Goal: Information Seeking & Learning: Learn about a topic

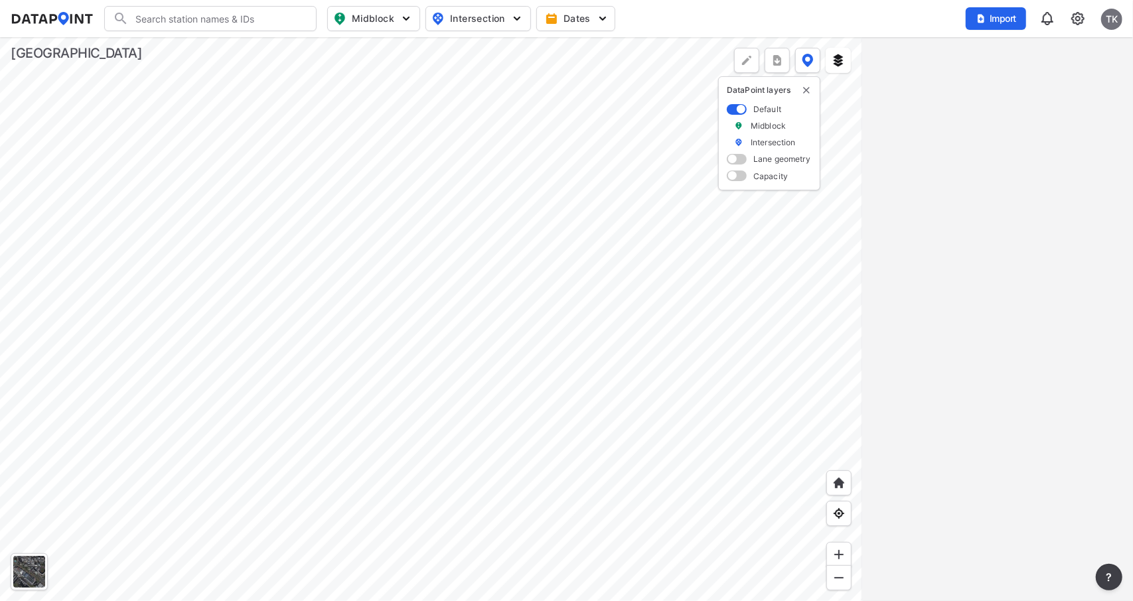
click at [388, 18] on span "Midblock" at bounding box center [372, 19] width 78 height 16
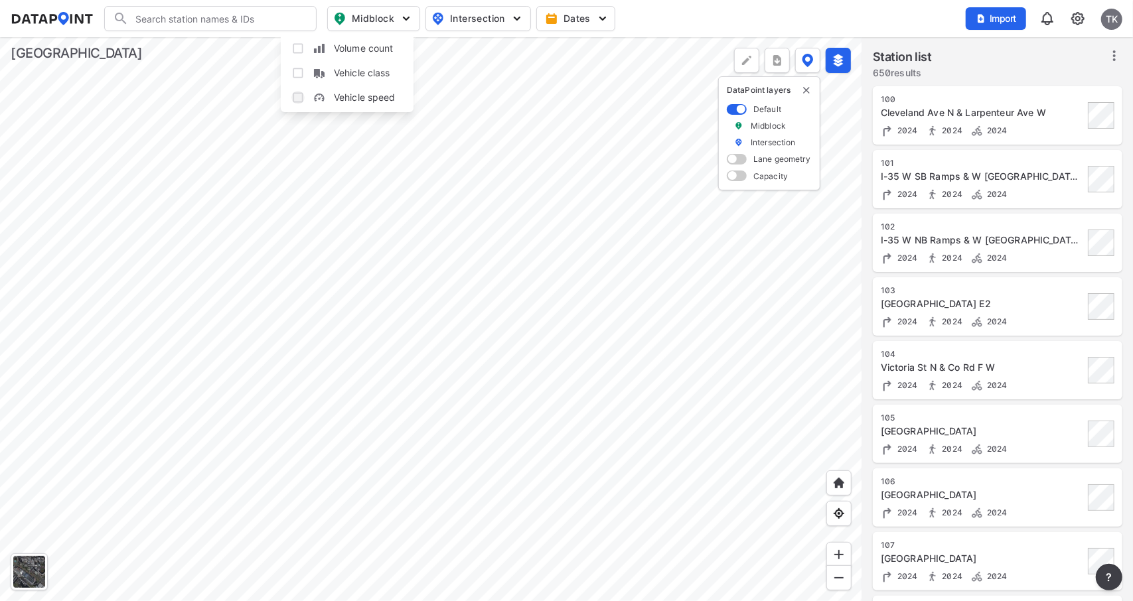
click at [297, 95] on input "Vehicle speed" at bounding box center [297, 97] width 13 height 13
checkbox input "true"
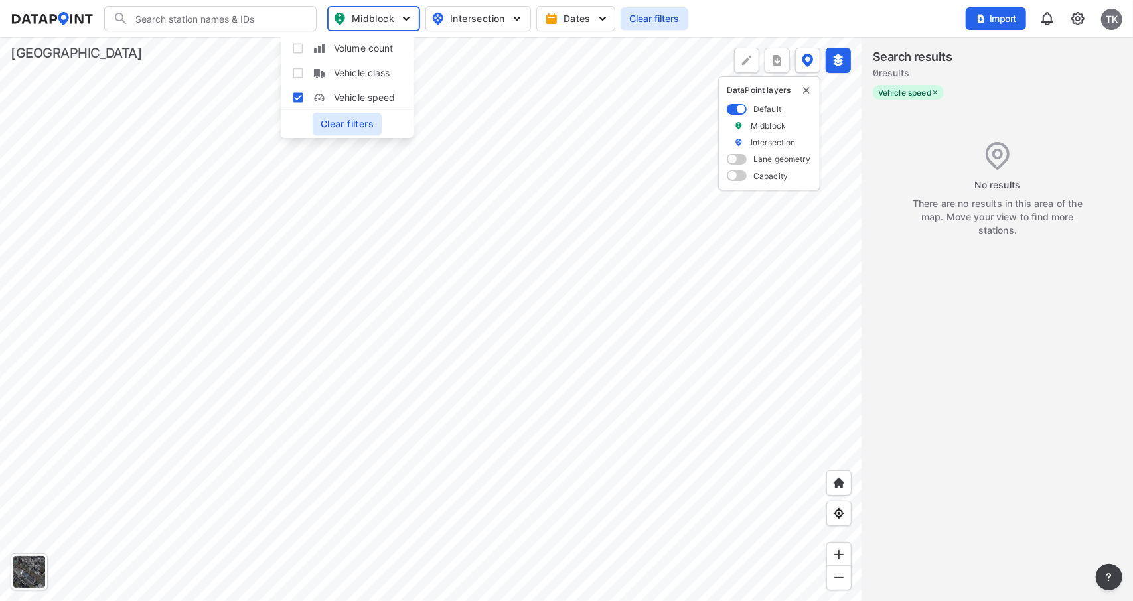
click at [498, 225] on div at bounding box center [431, 319] width 862 height 564
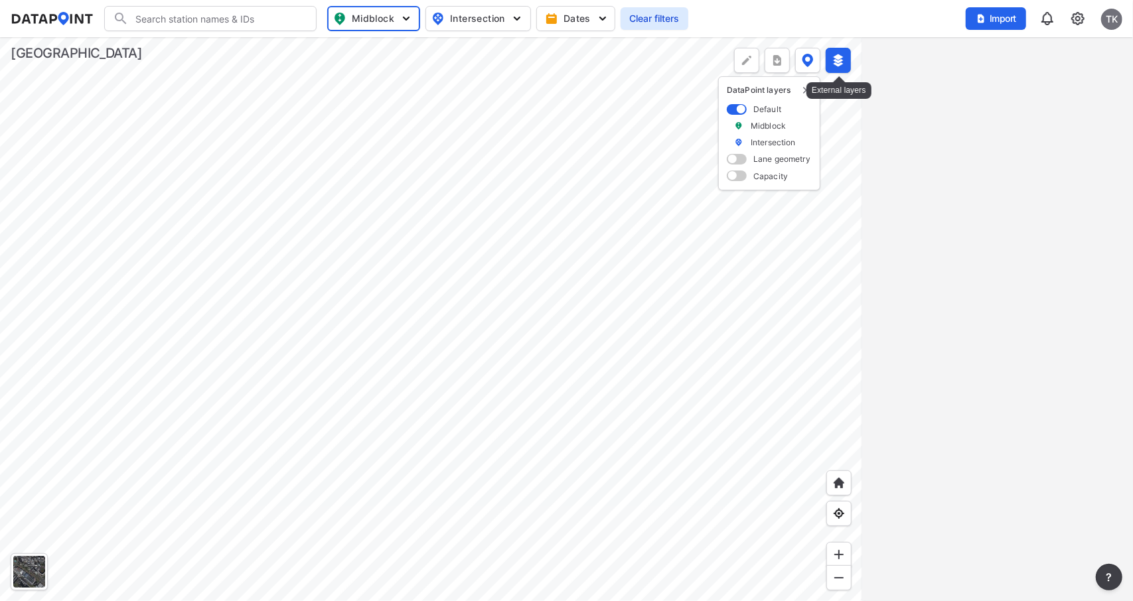
click at [843, 61] on img at bounding box center [838, 60] width 13 height 13
click at [514, 148] on div at bounding box center [431, 319] width 862 height 564
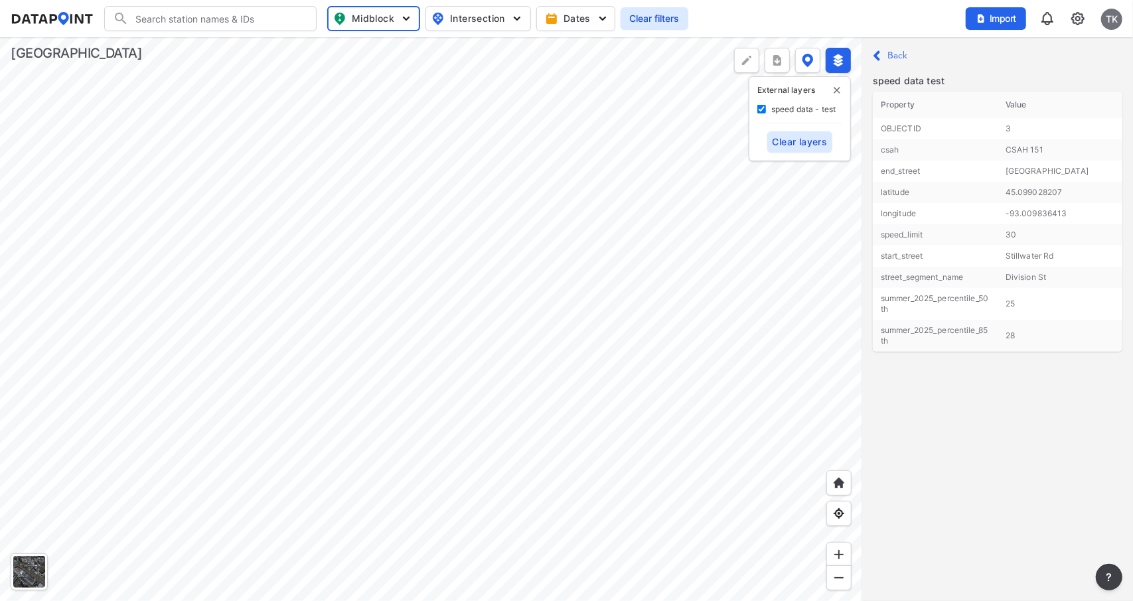
click at [493, 244] on div at bounding box center [431, 319] width 862 height 564
click at [838, 91] on img "delete" at bounding box center [837, 90] width 11 height 11
click at [477, 26] on span "Intersection" at bounding box center [476, 19] width 91 height 16
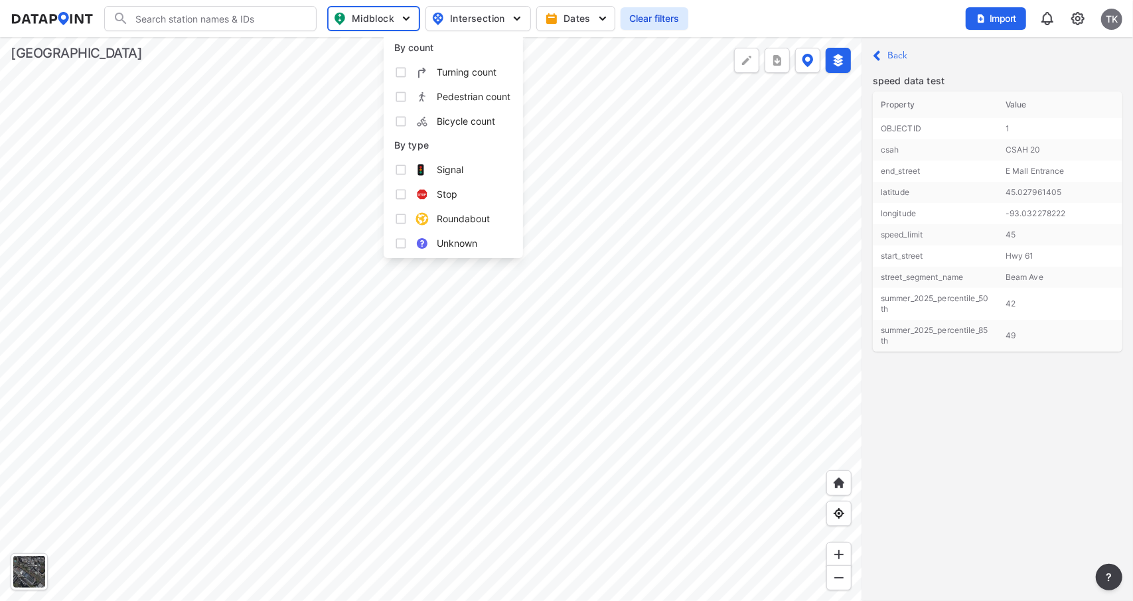
click at [375, 17] on span "Midblock" at bounding box center [372, 19] width 77 height 16
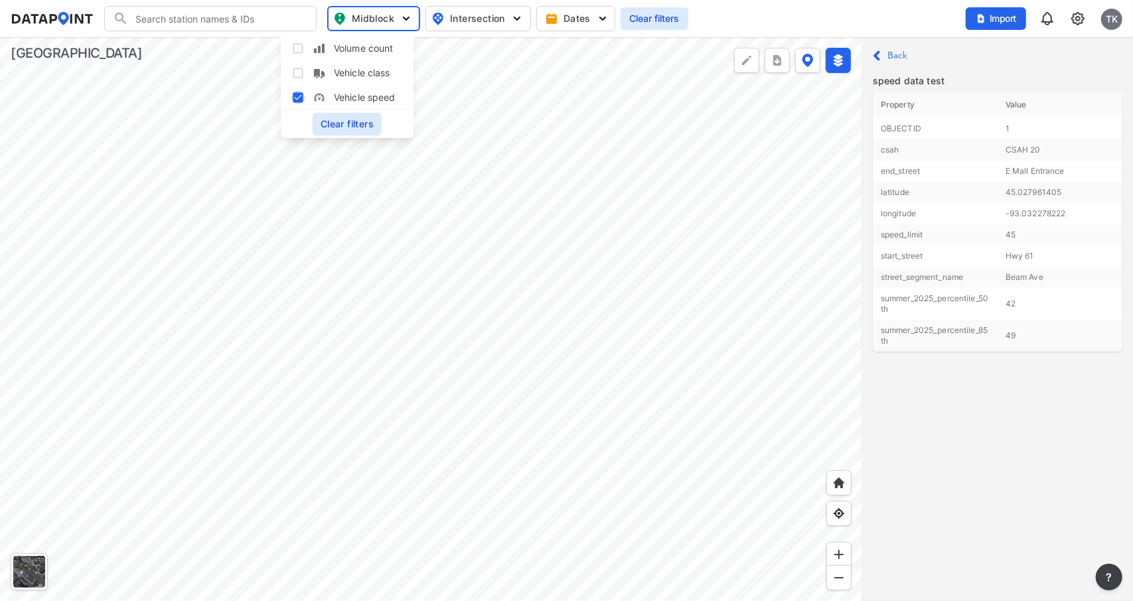
click at [298, 94] on input "Vehicle speed" at bounding box center [297, 97] width 13 height 13
checkbox input "false"
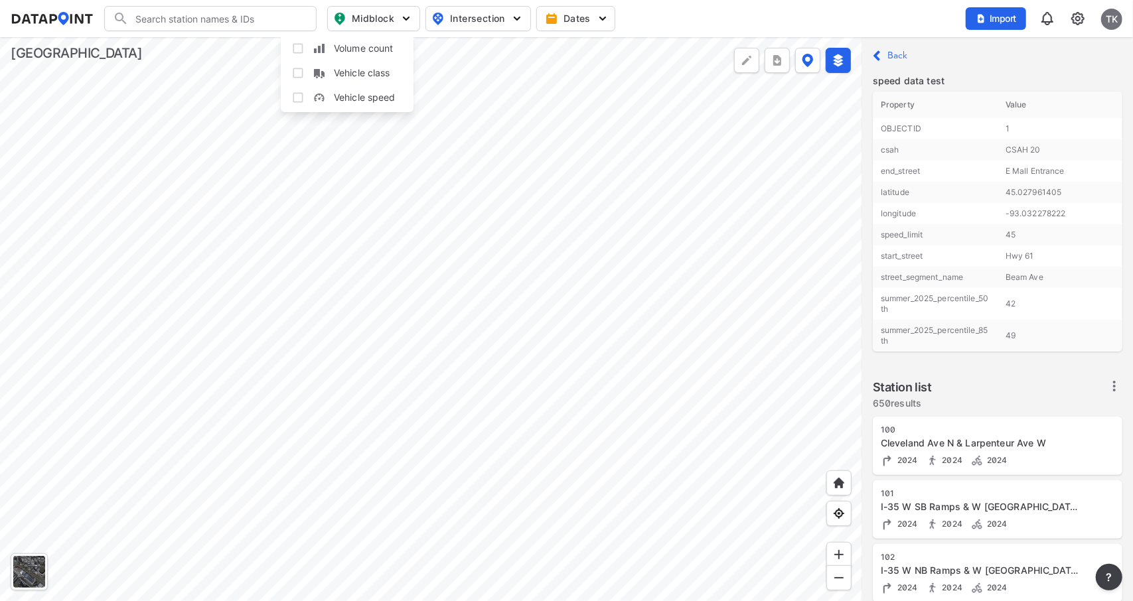
click at [470, 17] on span "Intersection" at bounding box center [476, 19] width 91 height 16
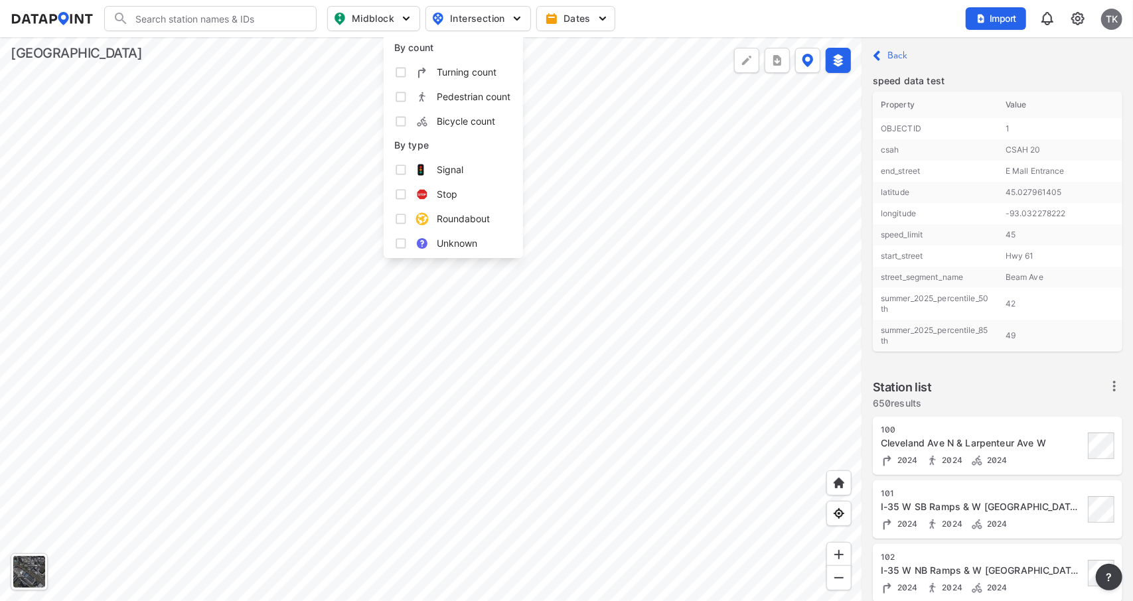
click at [461, 76] on span "Turning count" at bounding box center [467, 72] width 60 height 14
click at [407, 76] on input "Turning count" at bounding box center [400, 72] width 13 height 13
checkbox input "true"
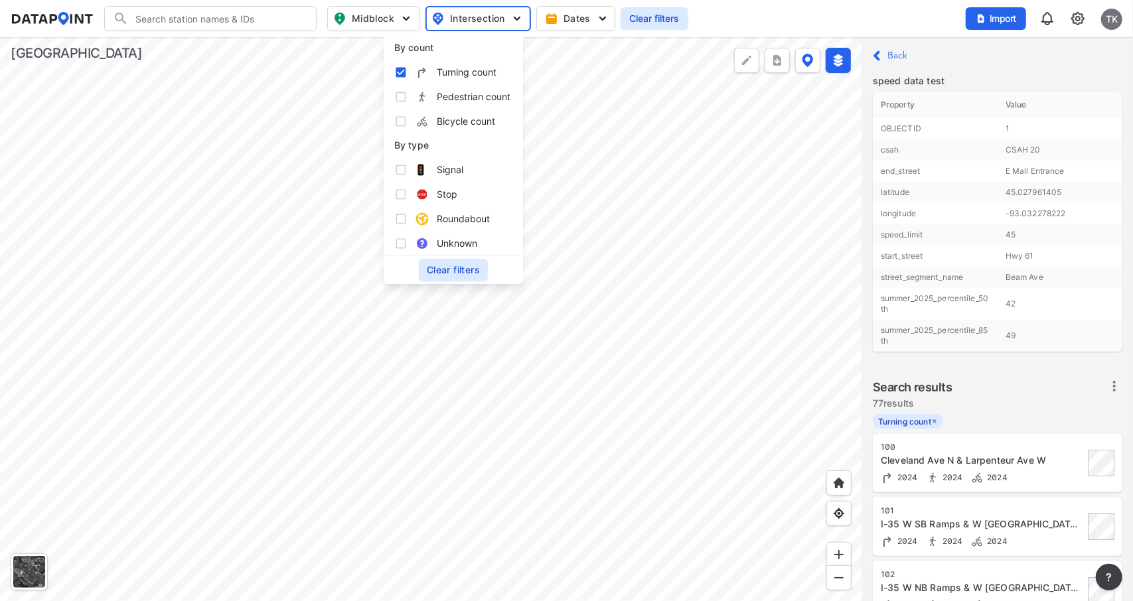
click at [769, 143] on div at bounding box center [431, 319] width 862 height 564
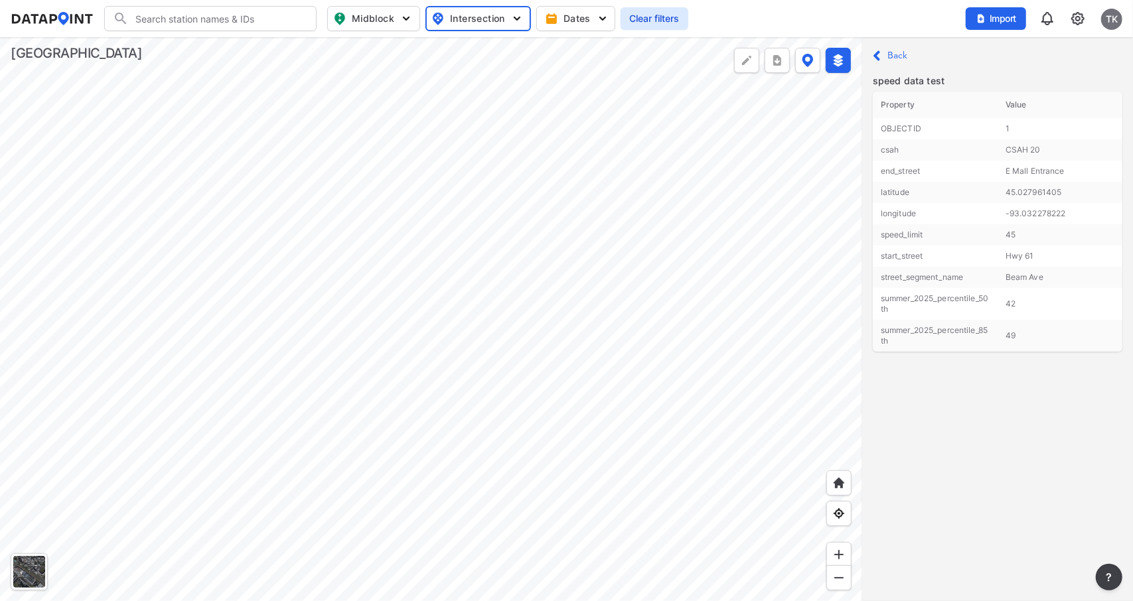
click at [737, 214] on div at bounding box center [431, 319] width 862 height 564
click at [554, 220] on div at bounding box center [431, 319] width 862 height 564
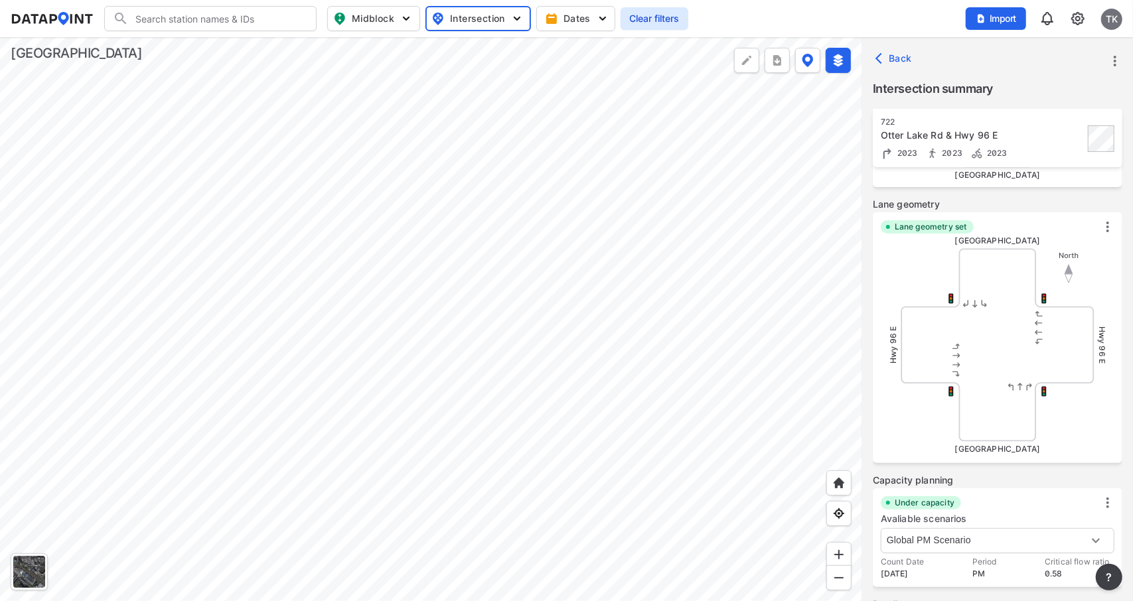
scroll to position [492, 0]
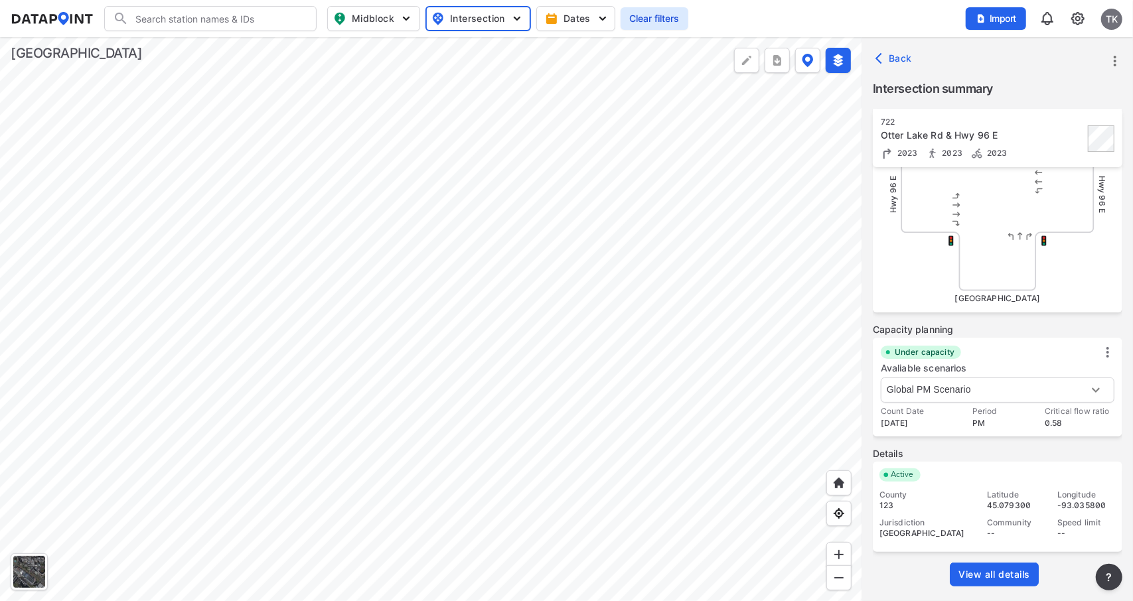
click at [1002, 577] on span "View all details" at bounding box center [994, 574] width 72 height 13
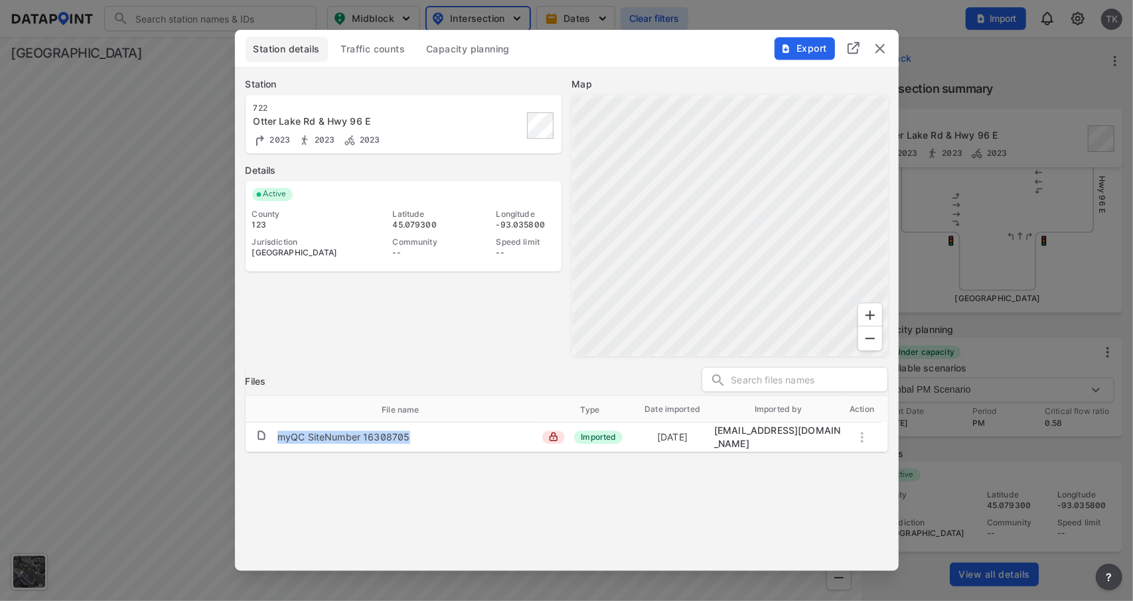
drag, startPoint x: 432, startPoint y: 436, endPoint x: 280, endPoint y: 435, distance: 152.0
click at [280, 435] on td "myQC SiteNumber 16308705" at bounding box center [408, 437] width 263 height 25
click at [431, 419] on th "File name" at bounding box center [408, 409] width 263 height 27
click at [884, 54] on img "delete" at bounding box center [880, 48] width 16 height 16
